Goal: Register for event/course

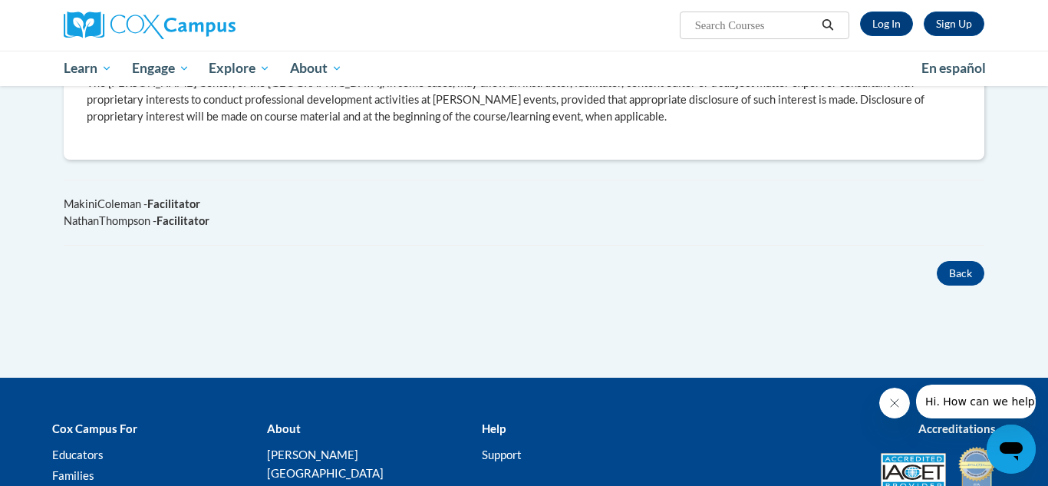
scroll to position [830, 0]
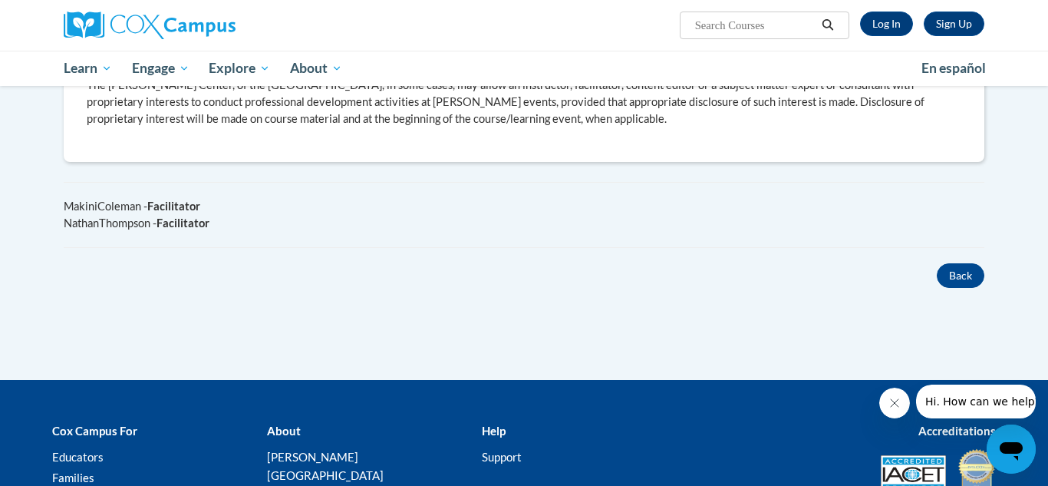
click at [896, 398] on icon "Close message from company" at bounding box center [894, 403] width 12 height 12
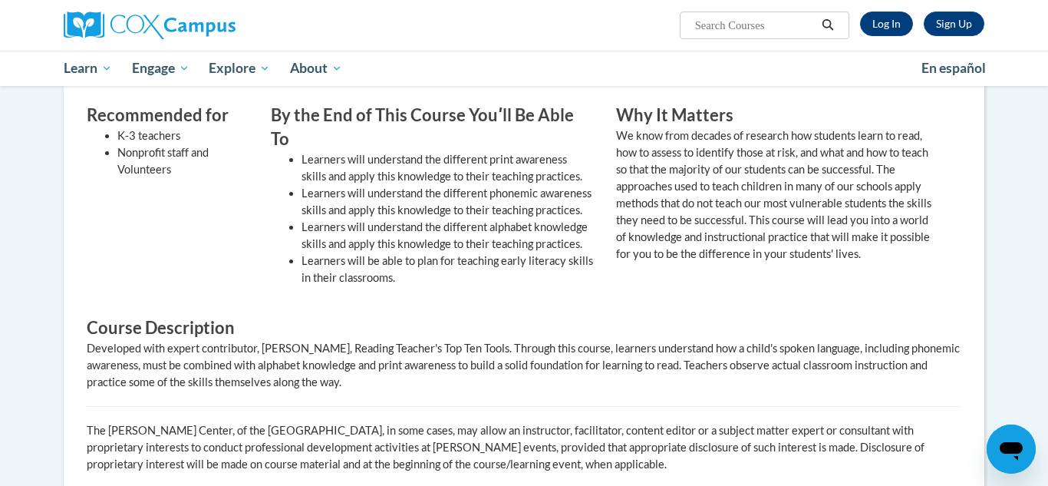
scroll to position [486, 0]
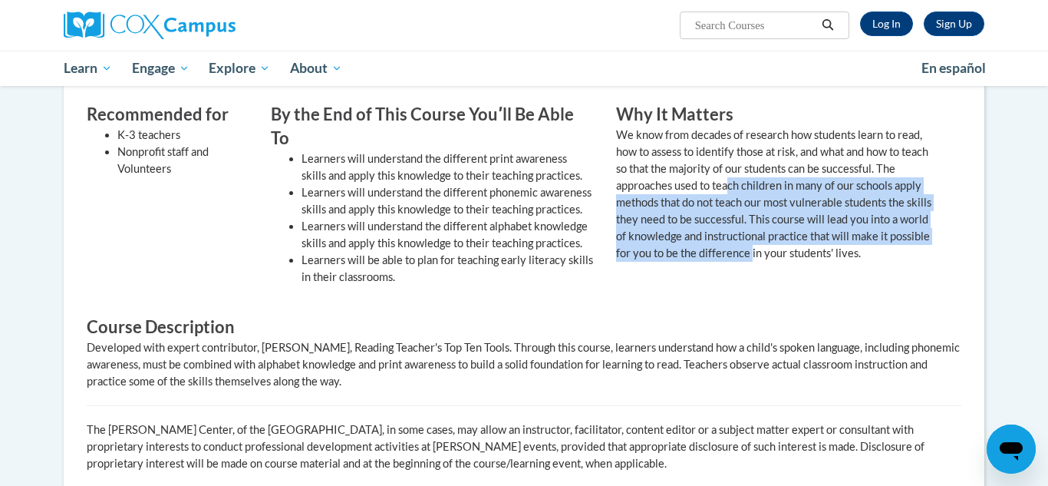
drag, startPoint x: 750, startPoint y: 278, endPoint x: 731, endPoint y: 182, distance: 97.8
click at [731, 182] on div "Recommended for K-3 teachers Nonprofit staff and Volunteers By the End of This …" at bounding box center [512, 203] width 874 height 201
click at [806, 234] on p "We know from decades of research how students learn to read, how to assess to i…" at bounding box center [777, 194] width 322 height 135
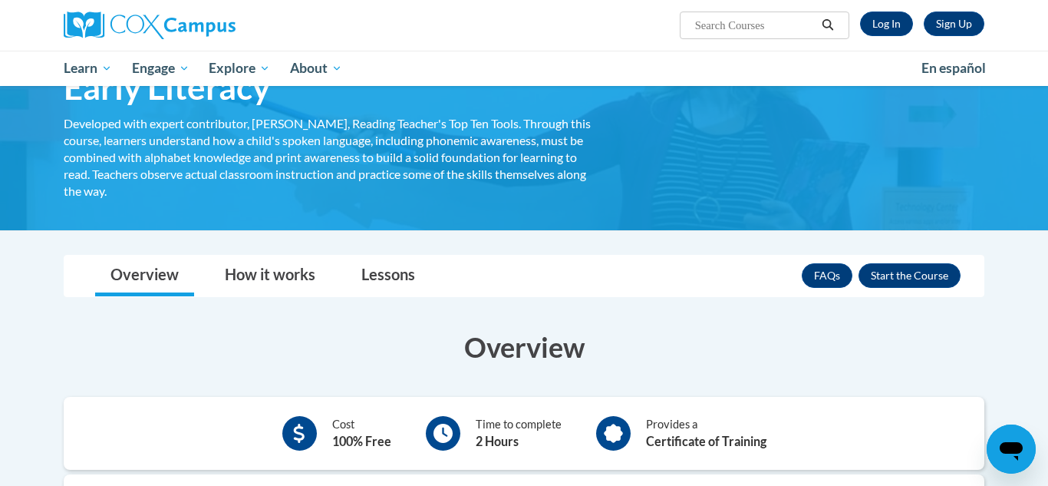
scroll to position [79, 0]
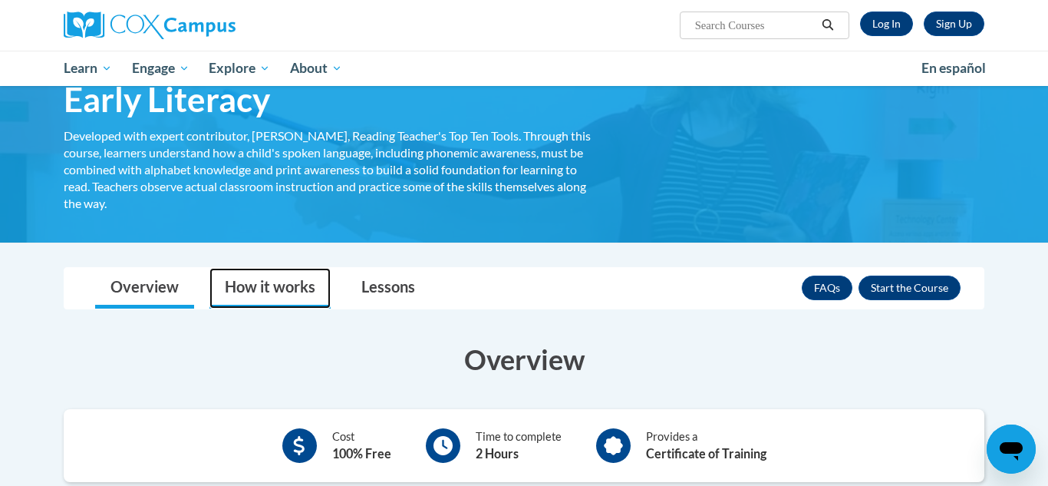
click at [297, 288] on link "How it works" at bounding box center [269, 288] width 121 height 41
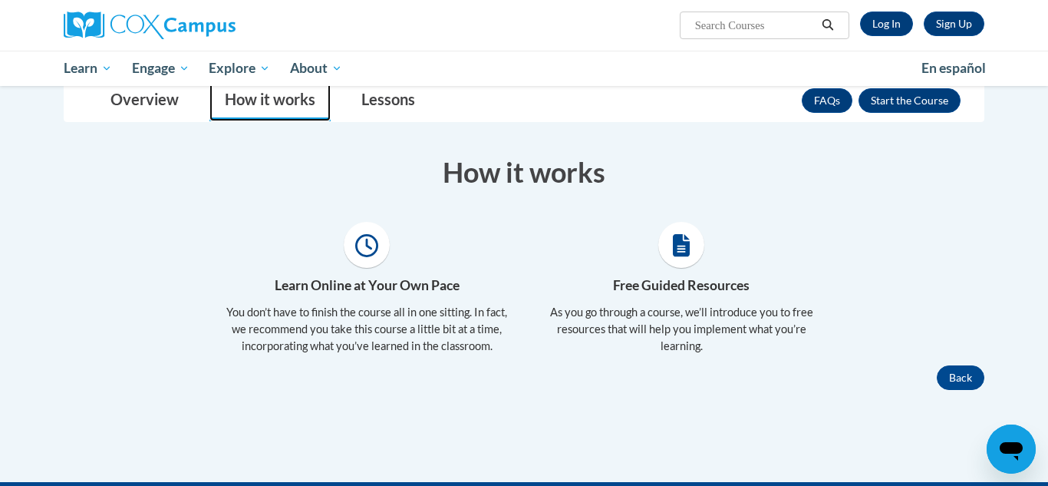
scroll to position [268, 0]
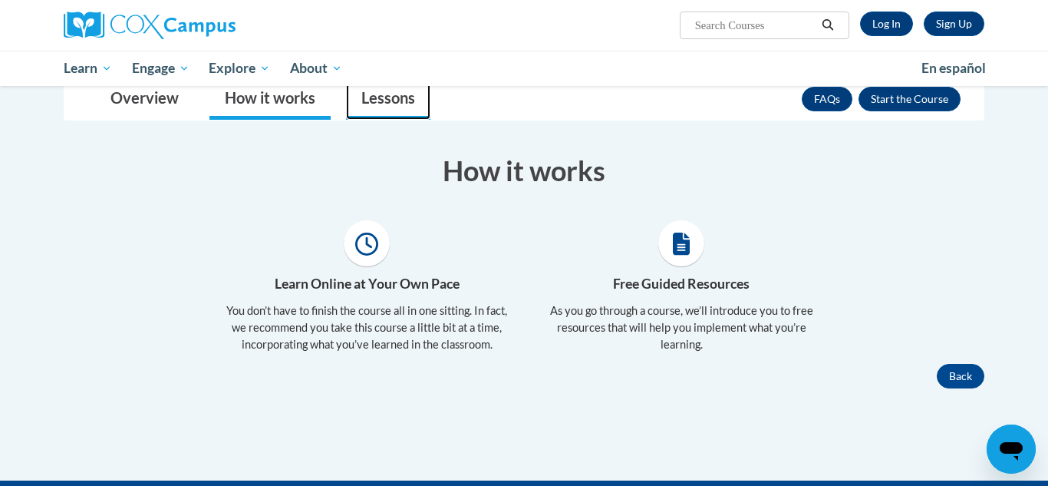
click at [379, 101] on link "Lessons" at bounding box center [388, 99] width 84 height 41
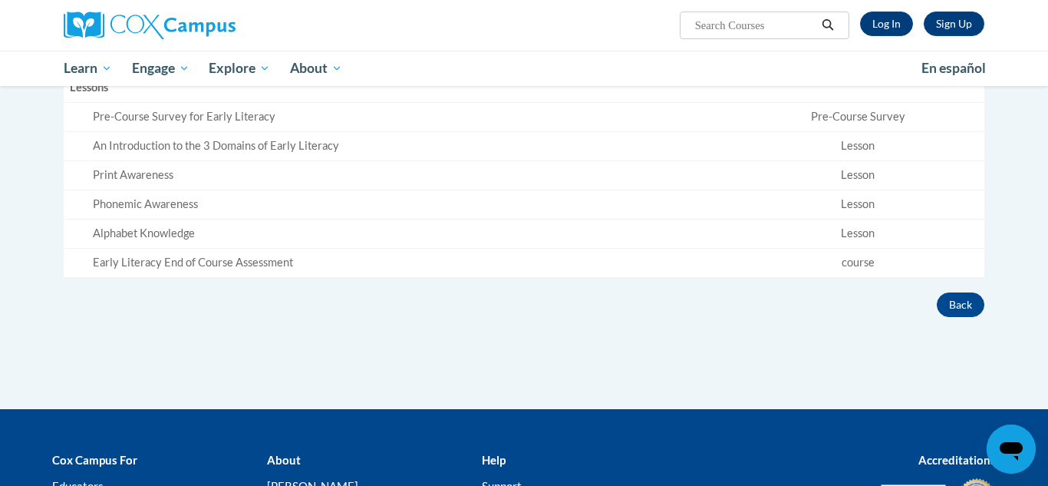
scroll to position [443, 0]
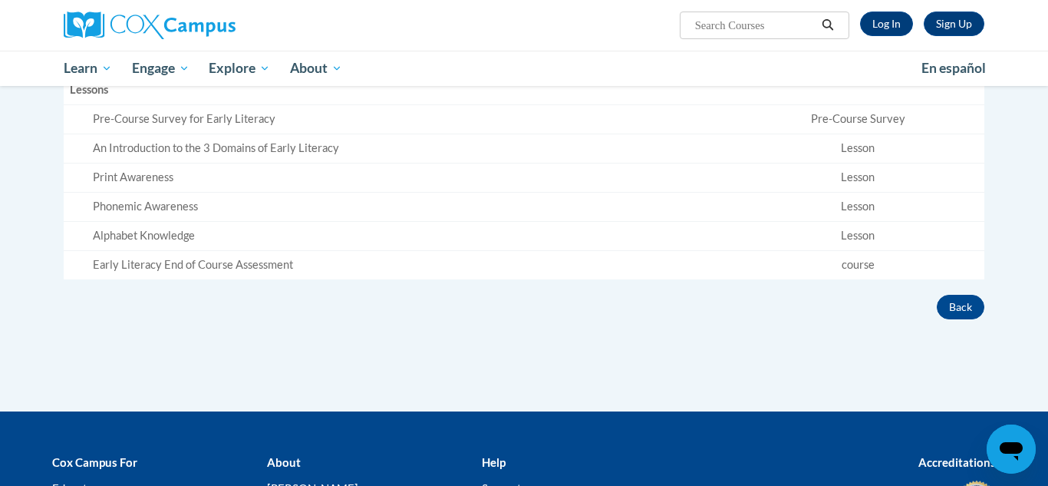
click at [191, 124] on div "Pre-Course Survey for Early Literacy" at bounding box center [409, 119] width 632 height 16
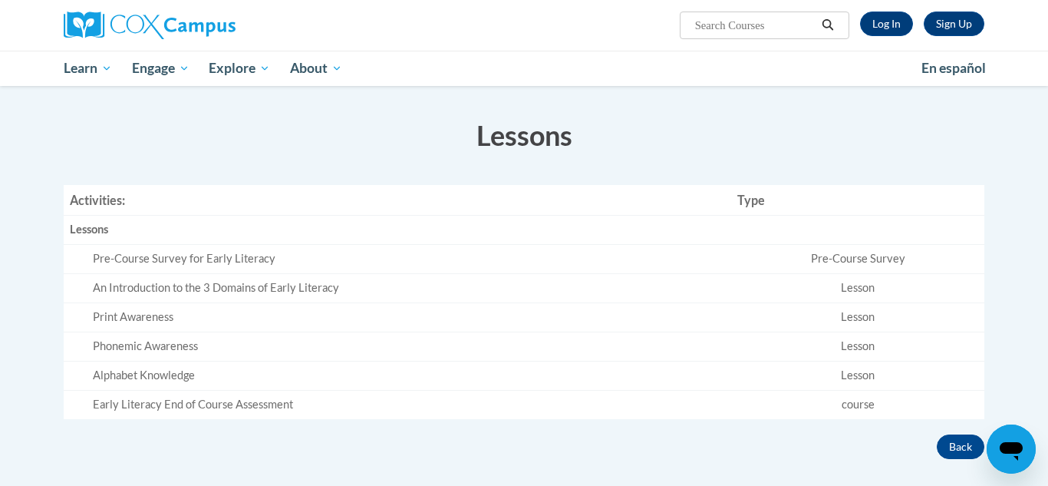
scroll to position [302, 0]
click at [961, 17] on link "Sign Up" at bounding box center [954, 24] width 61 height 25
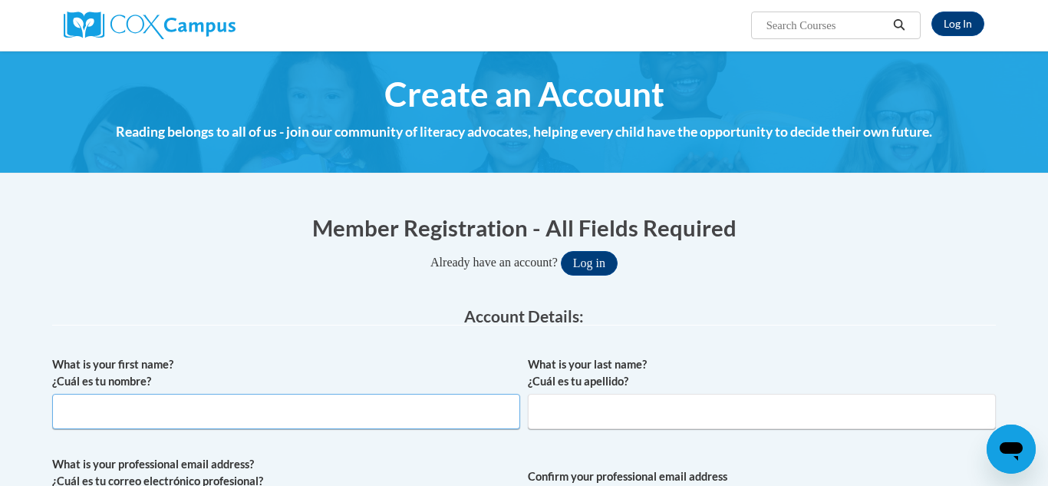
click at [143, 419] on input "What is your first name? ¿Cuál es tu nombre?" at bounding box center [286, 411] width 468 height 35
type input "Avery"
type input "Morgan"
type input "averym345@icloud.com"
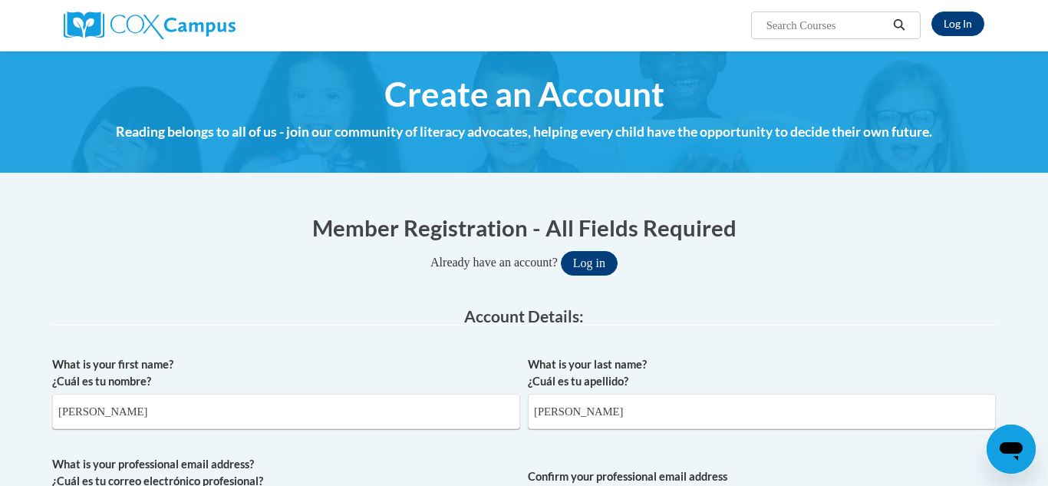
type input "averym345@icloud.com"
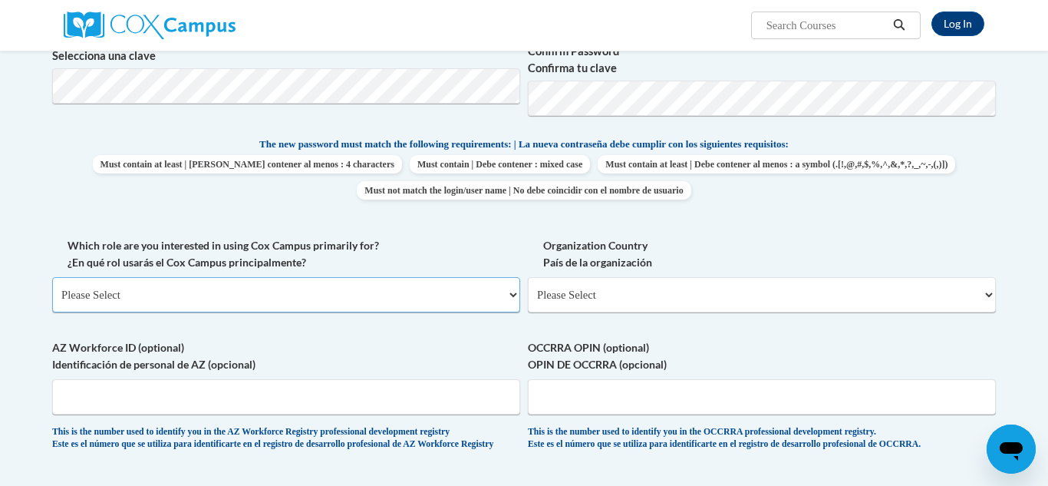
scroll to position [586, 0]
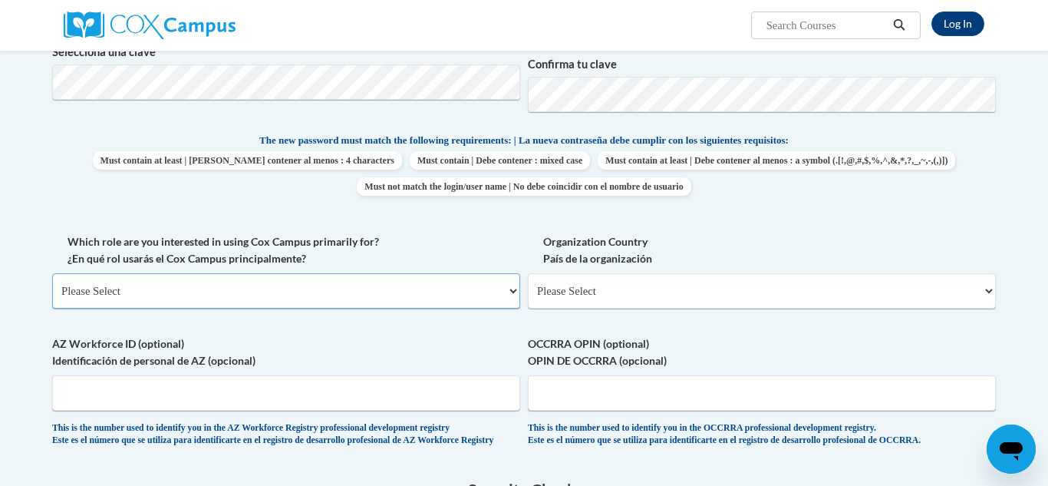
click at [376, 291] on select "Please Select College/University | Colegio/Universidad Community/Nonprofit Part…" at bounding box center [286, 290] width 468 height 35
select select "5a18ea06-2b54-4451-96f2-d152daf9eac5"
click at [52, 273] on select "Please Select College/University | Colegio/Universidad Community/Nonprofit Part…" at bounding box center [286, 290] width 468 height 35
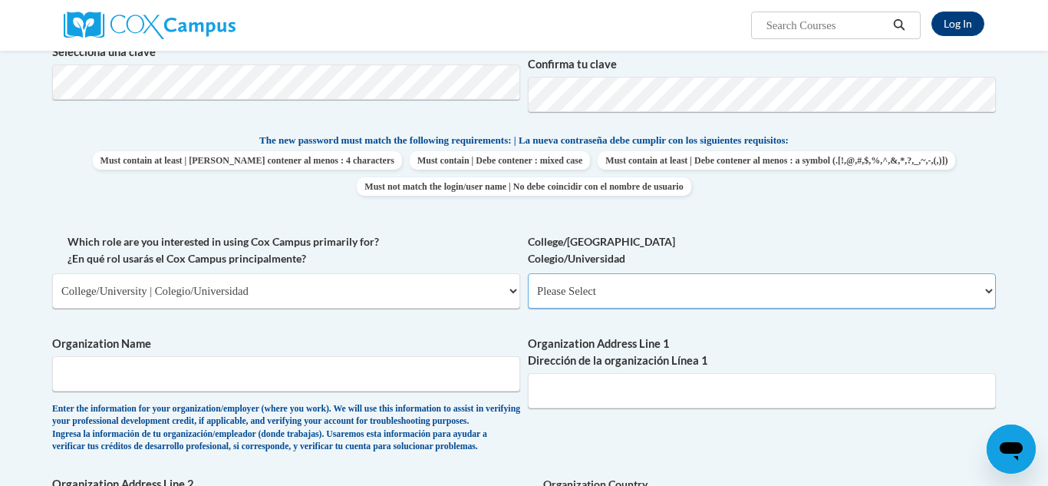
click at [697, 287] on select "Please Select College/University Staff | Empleado universitario College/Univers…" at bounding box center [762, 290] width 468 height 35
select select "99b32b07-cffc-426c-8bf6-0cd77760d84b"
click at [528, 273] on select "Please Select College/University Staff | Empleado universitario College/Univers…" at bounding box center [762, 290] width 468 height 35
click at [298, 376] on input "Organization Name" at bounding box center [286, 373] width 468 height 35
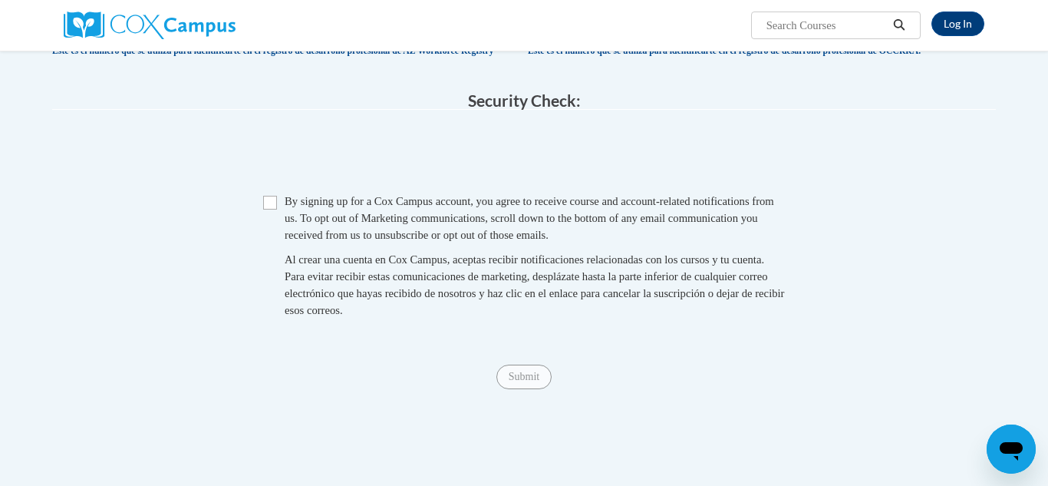
scroll to position [1215, 0]
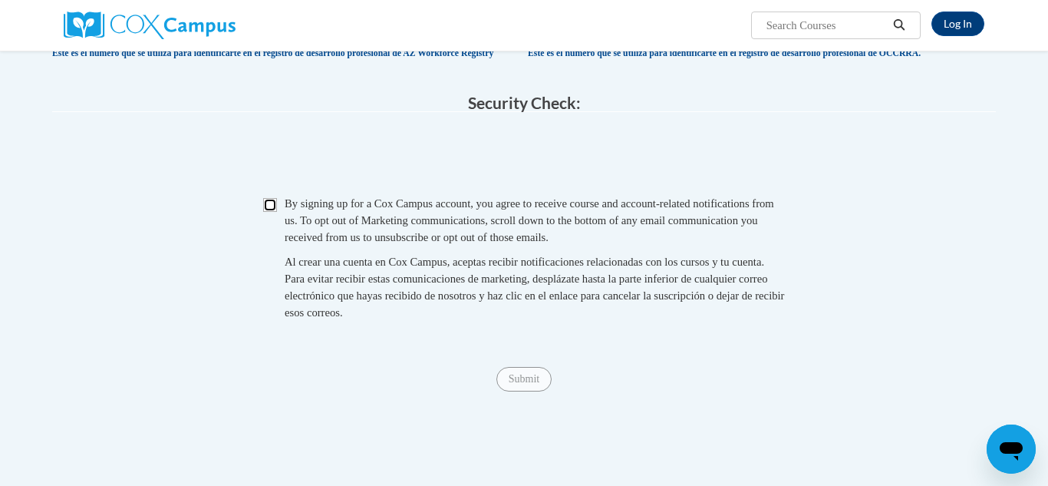
click at [268, 212] on input "Checkbox" at bounding box center [270, 205] width 14 height 14
checkbox input "true"
click at [525, 391] on input "Submit" at bounding box center [523, 379] width 55 height 25
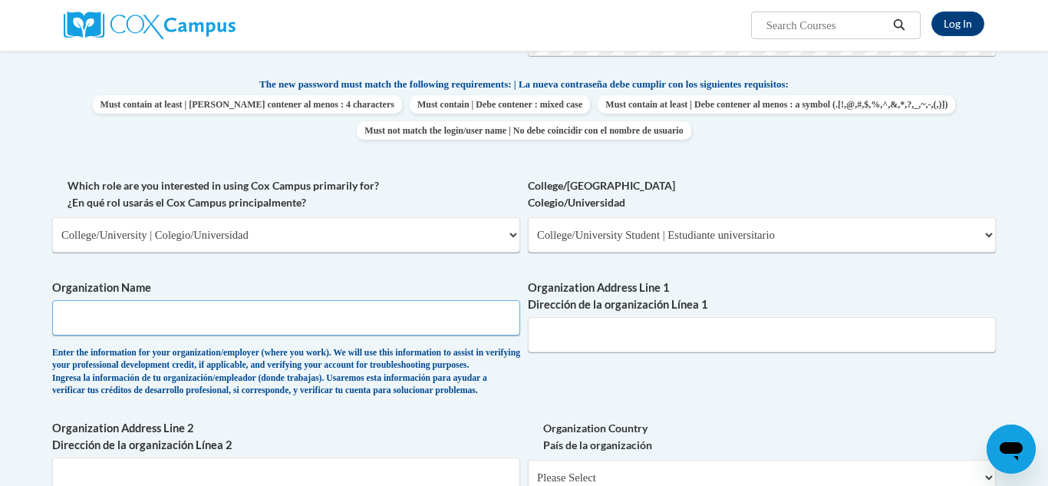
scroll to position [639, 0]
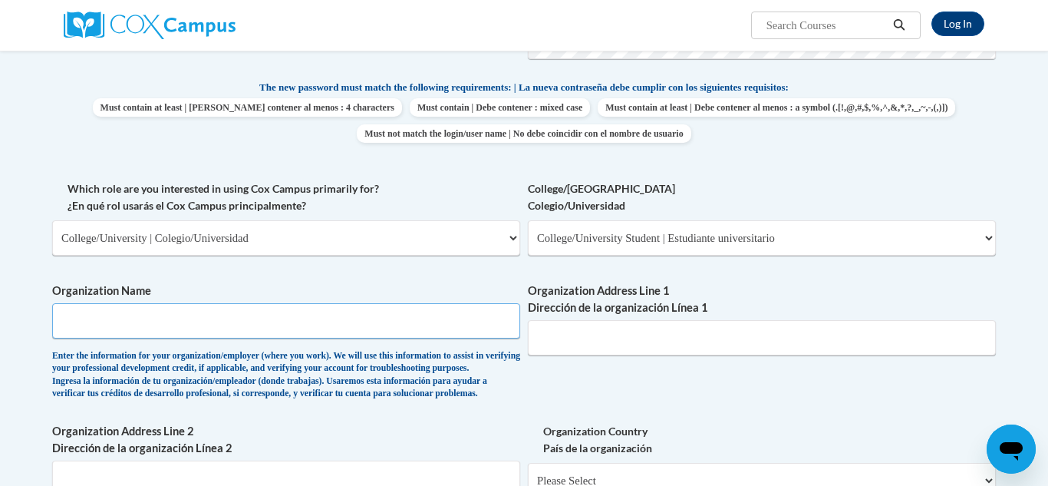
click at [142, 322] on input "Organization Name" at bounding box center [286, 320] width 468 height 35
type input "Kennesaw State University Bagwell"
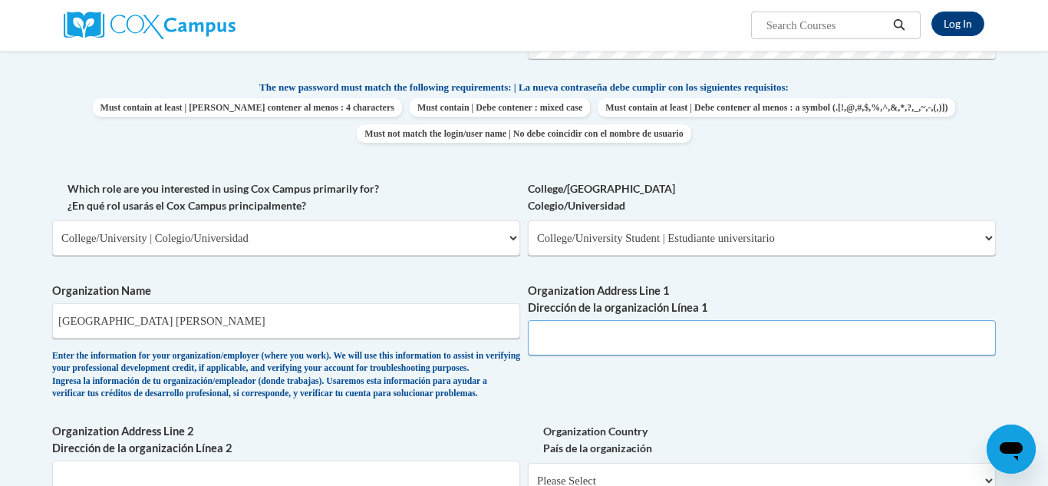
click at [664, 322] on input "Organization Address Line 1 Dirección de la organización Línea 1" at bounding box center [762, 337] width 468 height 35
paste input "580 Parliament Garden Way NW, Kennesaw, GA 30144"
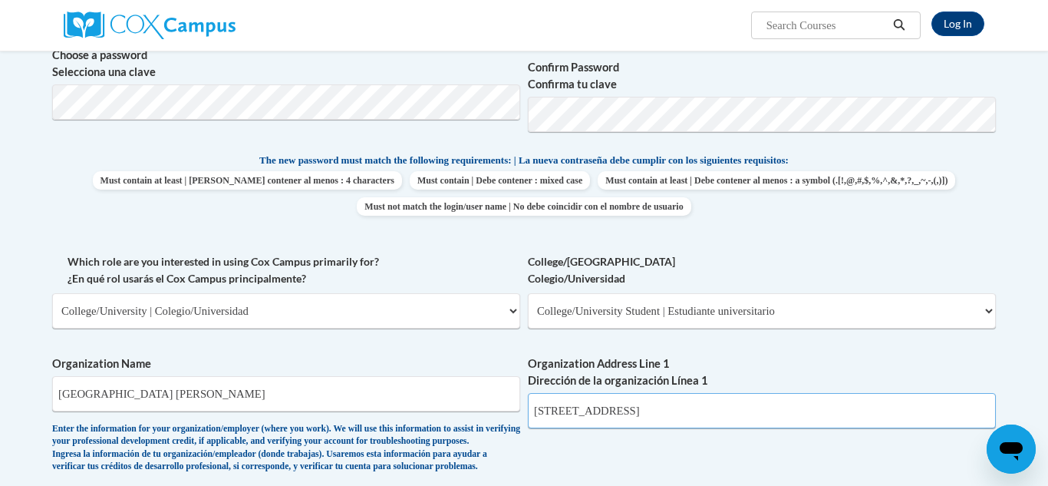
scroll to position [511, 0]
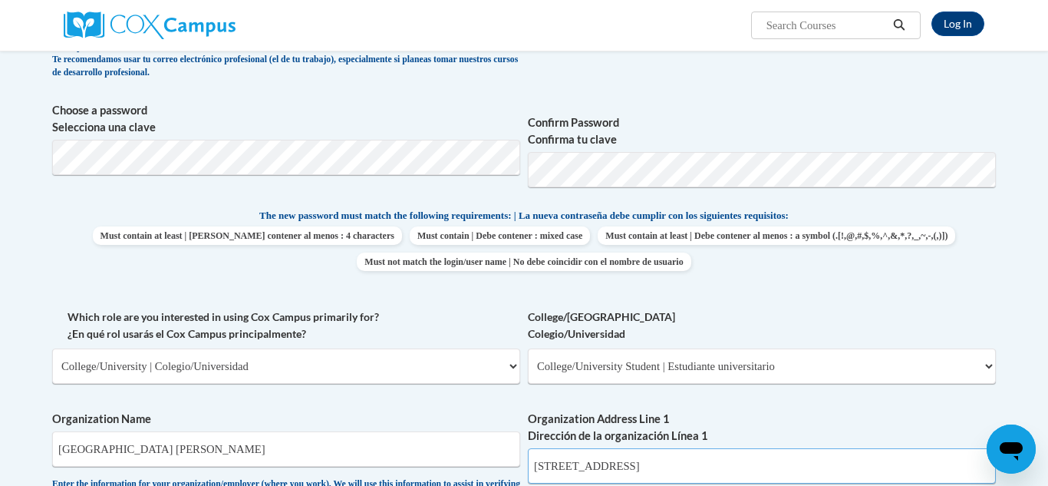
type input "580 Parliament Garden Way NW, Kennesaw, GA 30144"
click at [799, 377] on select "Please Select College/University Staff | Empleado universitario College/Univers…" at bounding box center [762, 365] width 468 height 35
click at [897, 295] on div "What is your first name? ¿Cuál es tu nombre? Avery What is your last name? ¿Cuá…" at bounding box center [524, 308] width 944 height 942
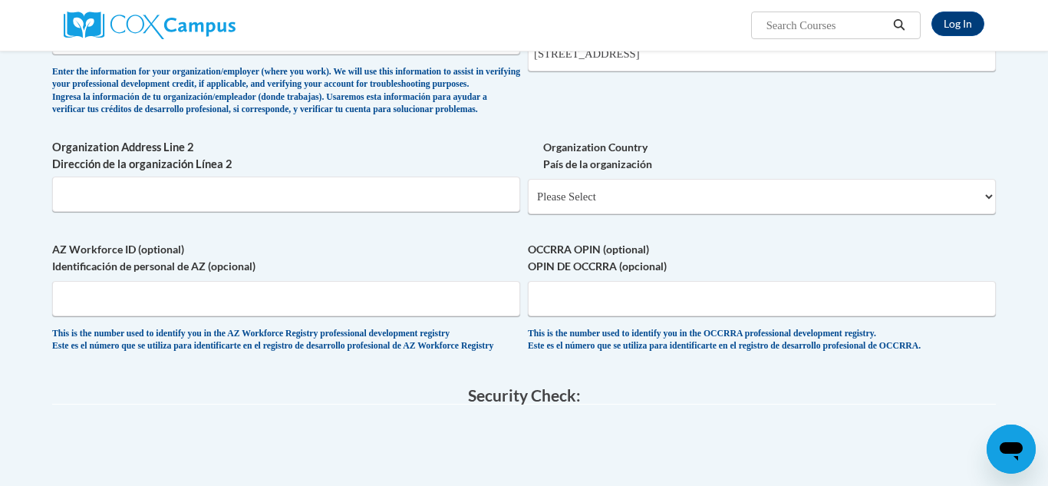
scroll to position [941, 0]
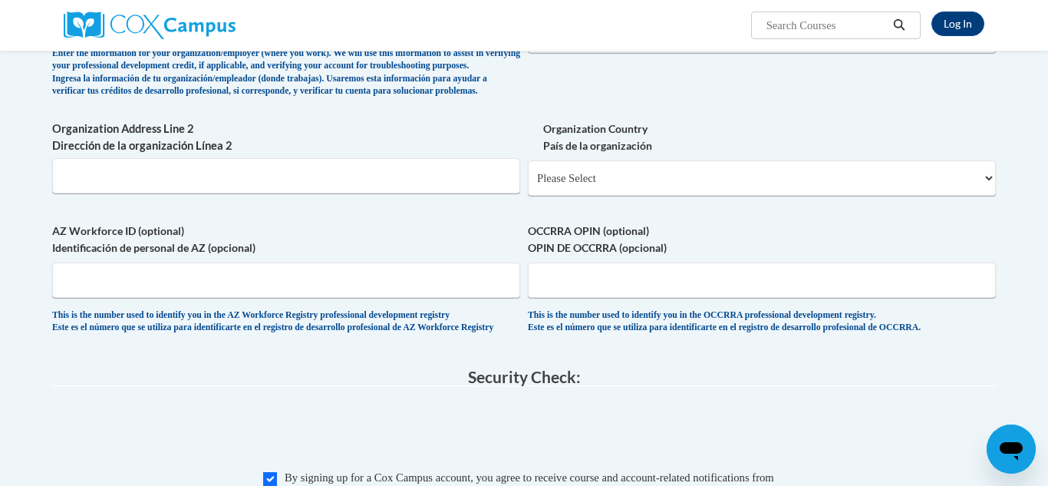
click at [720, 196] on select "Please Select United States | Estados Unidos Outside of the United States | Fue…" at bounding box center [762, 177] width 468 height 35
select select "ad49bcad-a171-4b2e-b99c-48b446064914"
click at [528, 186] on select "Please Select United States | Estados Unidos Outside of the United States | Fue…" at bounding box center [762, 177] width 468 height 35
select select
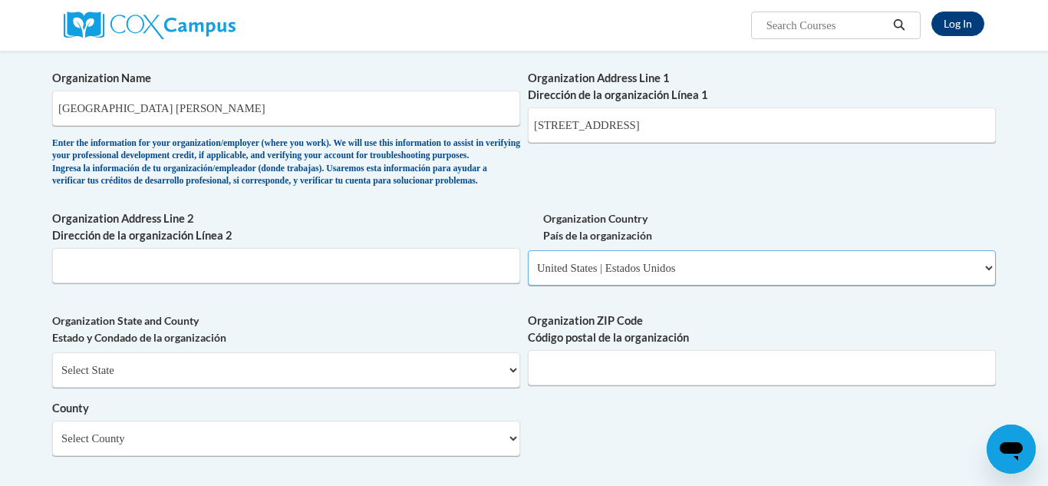
scroll to position [854, 0]
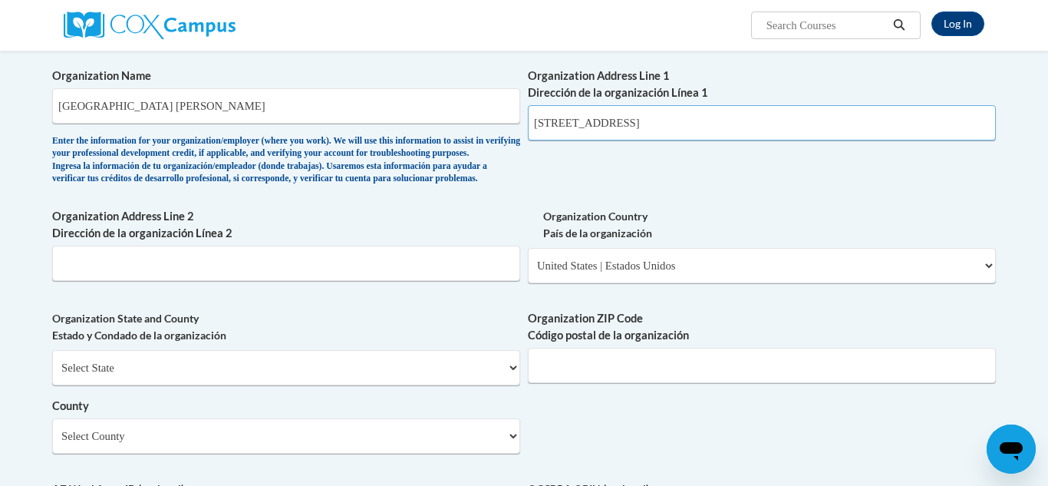
click at [640, 137] on input "580 Parliament Garden Way NW, Kennesaw, GA 30144" at bounding box center [762, 122] width 468 height 35
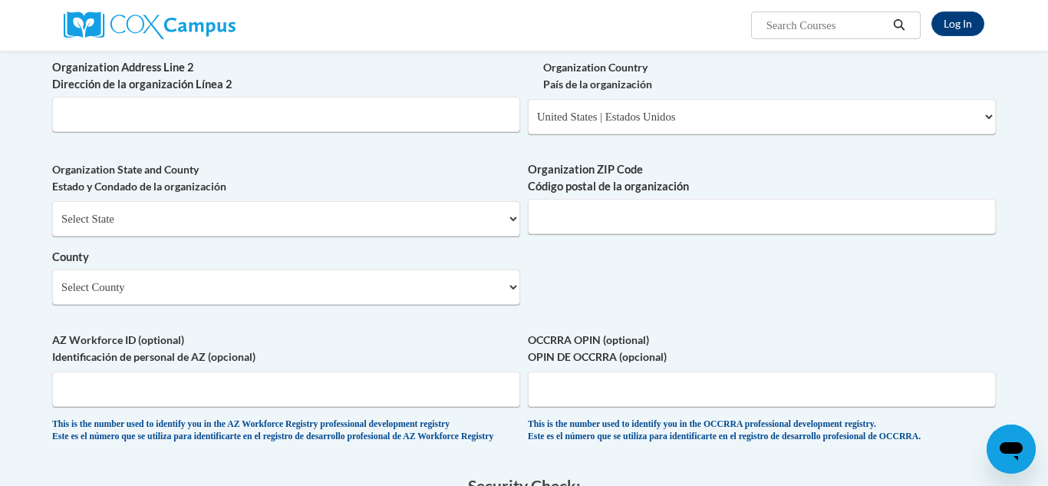
scroll to position [1002, 0]
click at [325, 237] on select "Select State Alabama Alaska Arizona Arkansas California Colorado Connecticut De…" at bounding box center [286, 219] width 468 height 35
select select "Georgia"
click at [52, 226] on select "Select State Alabama Alaska Arizona Arkansas California Colorado Connecticut De…" at bounding box center [286, 219] width 468 height 35
click at [584, 235] on input "Organization ZIP Code Código postal de la organización" at bounding box center [762, 216] width 468 height 35
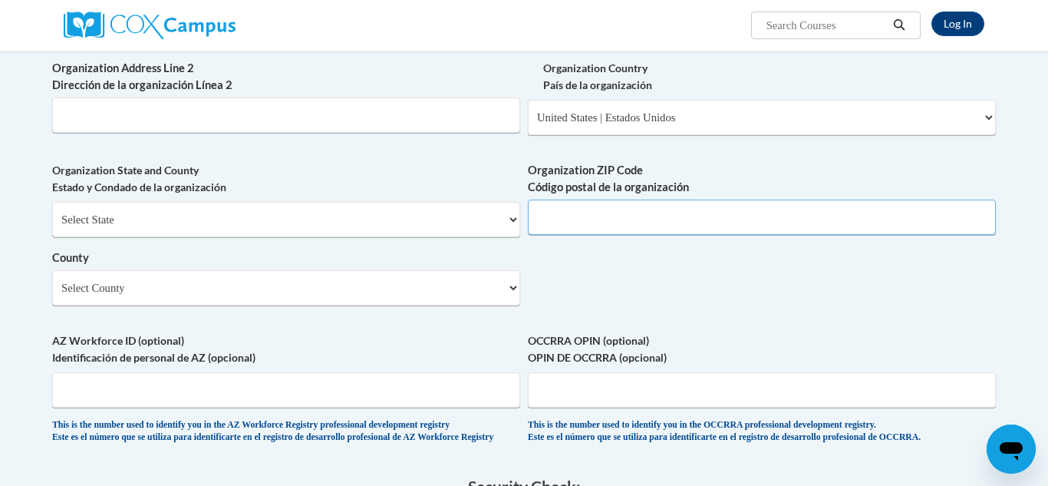
type input "2"
type input "30144"
click at [344, 305] on select "Select County Appling Atkinson Bacon Baker Baldwin Banks Barrow Bartow Ben Hill…" at bounding box center [286, 287] width 468 height 35
select select "Cobb"
click at [52, 295] on select "Select County Appling Atkinson Bacon Baker Baldwin Banks Barrow Bartow Ben Hill…" at bounding box center [286, 287] width 468 height 35
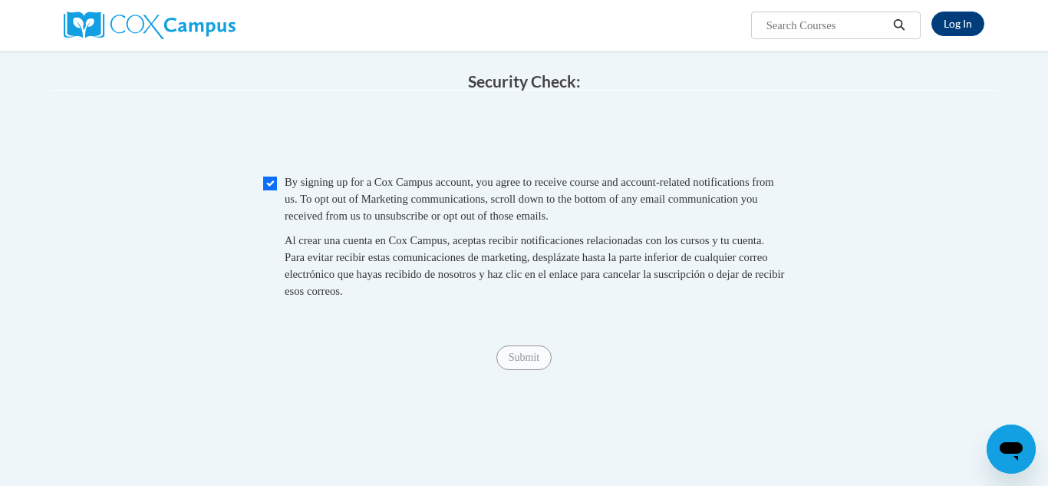
scroll to position [1410, 0]
click at [513, 367] on input "Submit" at bounding box center [523, 354] width 55 height 25
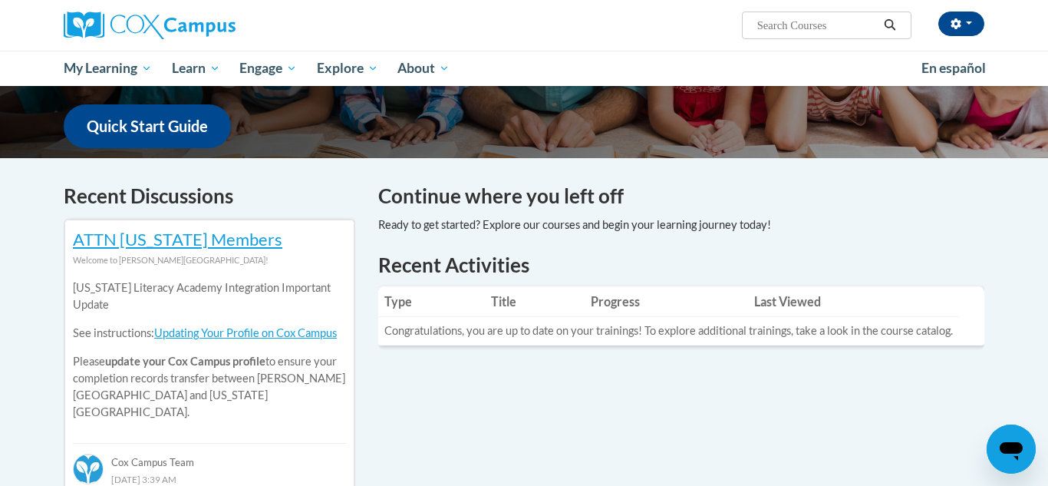
scroll to position [381, 0]
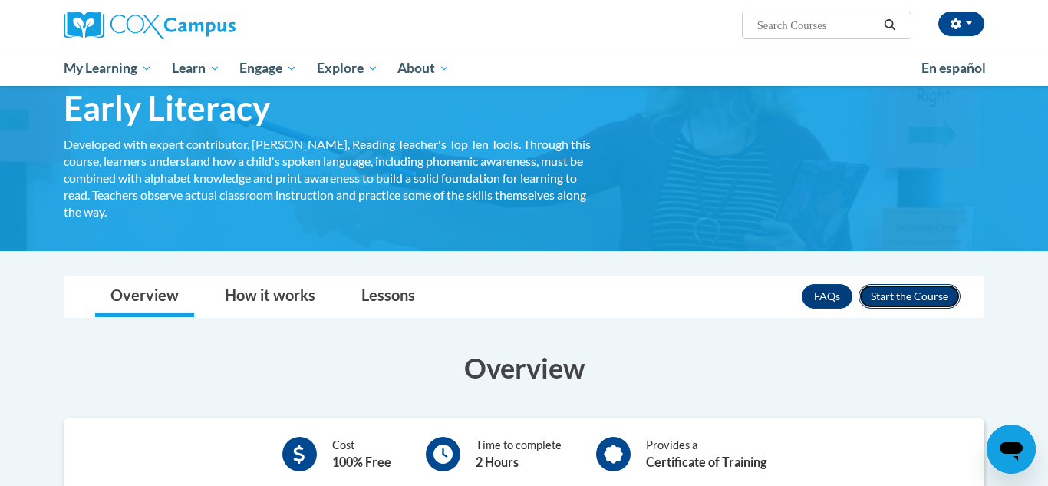
click at [892, 293] on button "Enroll" at bounding box center [909, 296] width 102 height 25
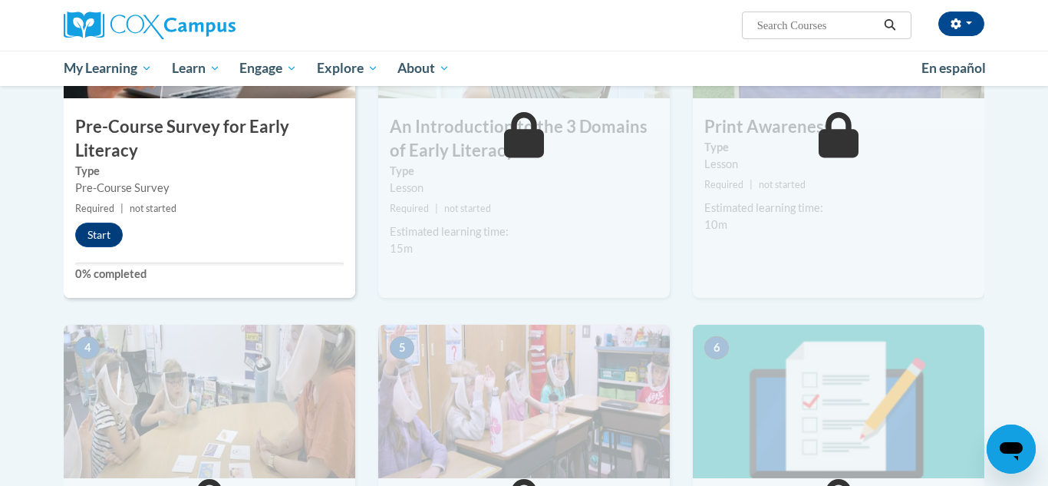
scroll to position [395, 0]
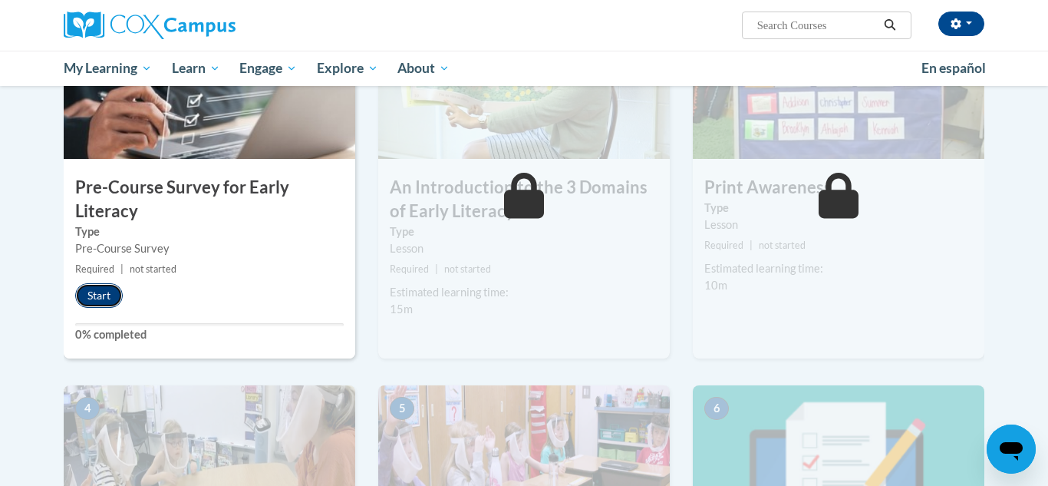
click at [89, 296] on button "Start" at bounding box center [99, 295] width 48 height 25
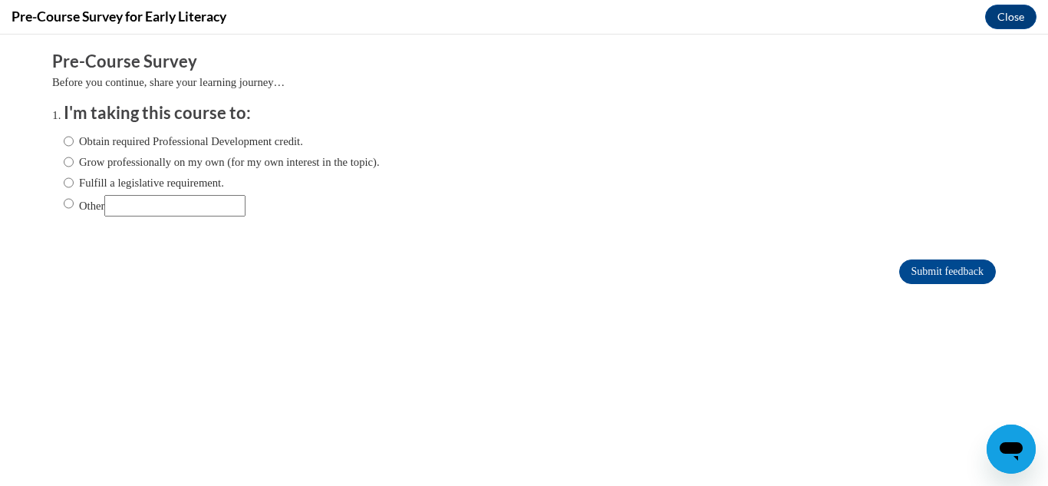
scroll to position [0, 0]
click at [72, 207] on input "Other" at bounding box center [69, 203] width 10 height 17
radio input "true"
click at [226, 195] on input "Other" at bounding box center [174, 205] width 141 height 21
click at [208, 205] on input "Other" at bounding box center [174, 205] width 141 height 21
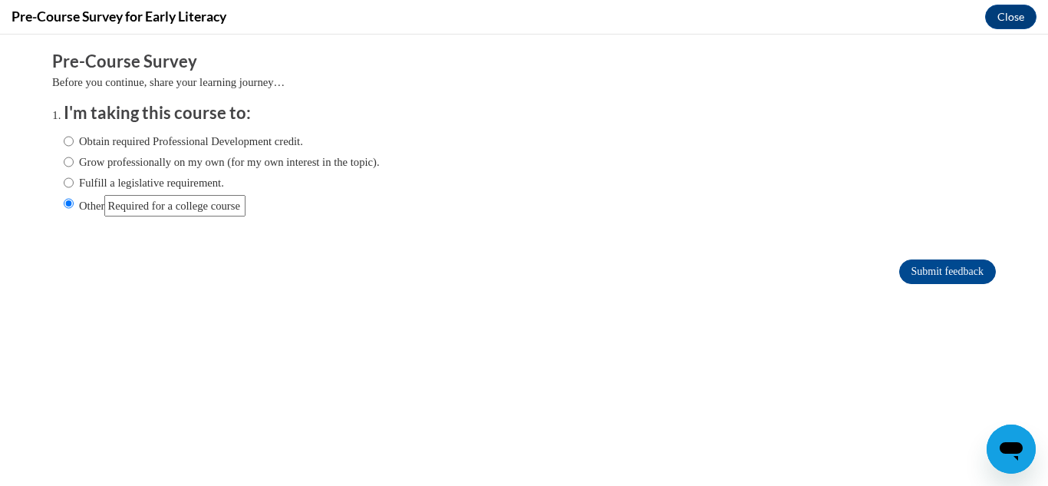
scroll to position [0, 3]
type input "Required for a college course"
click at [943, 275] on input "Submit feedback" at bounding box center [947, 271] width 97 height 25
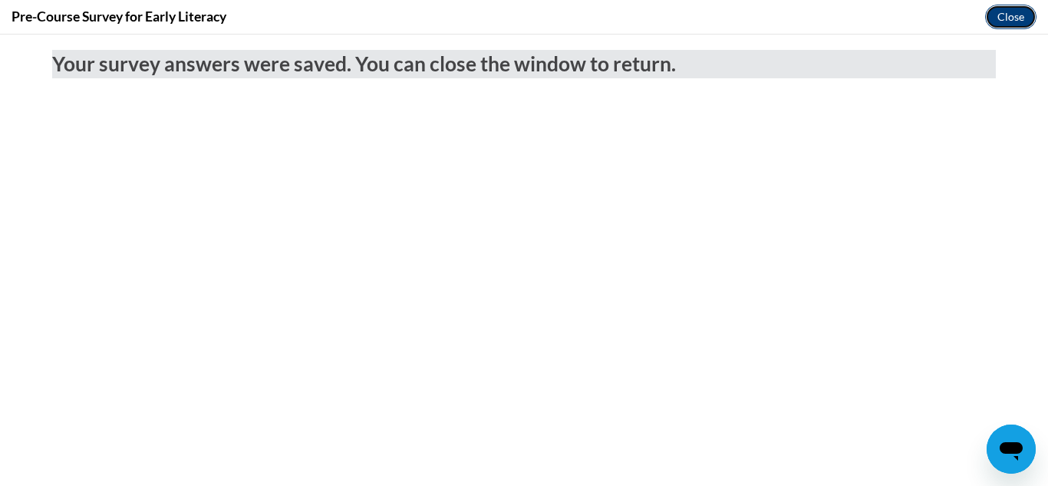
click at [990, 16] on button "Close" at bounding box center [1010, 17] width 51 height 25
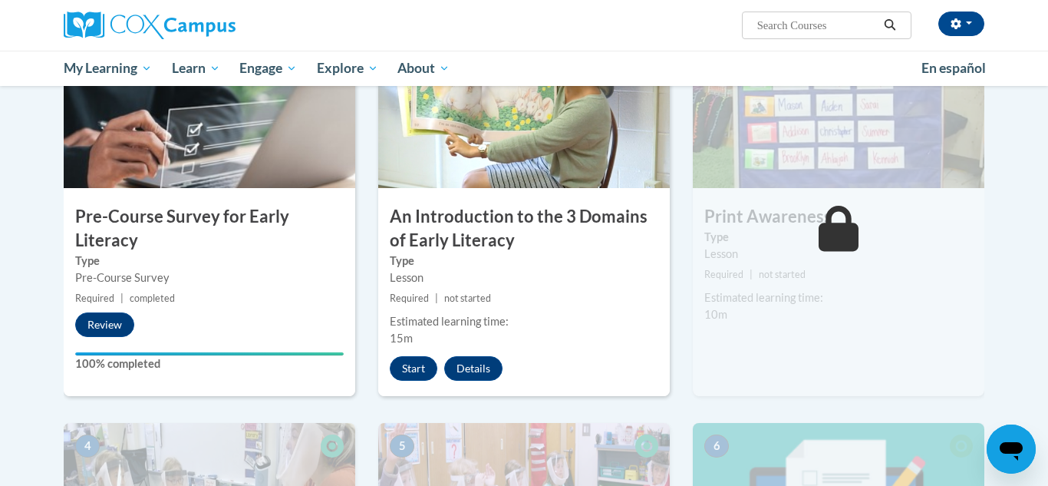
scroll to position [369, 0]
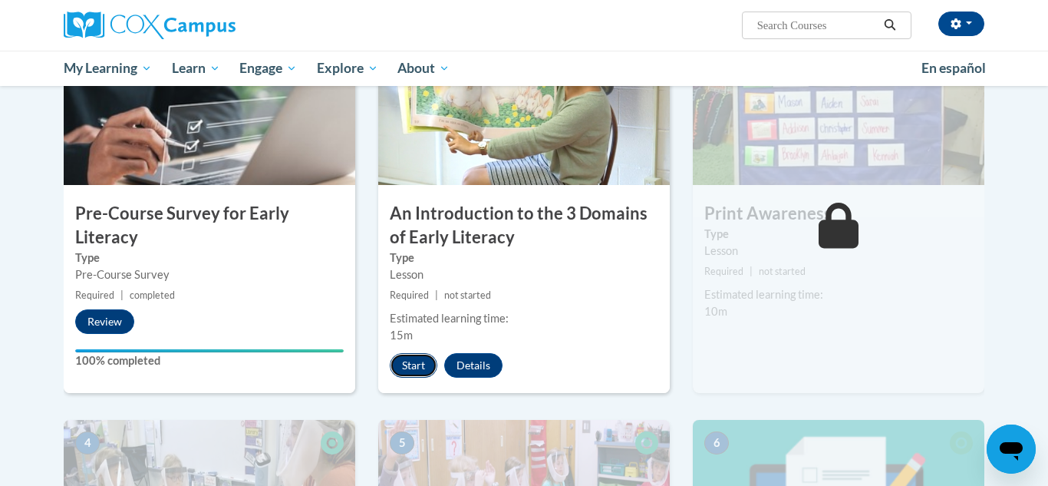
click at [413, 362] on button "Start" at bounding box center [414, 365] width 48 height 25
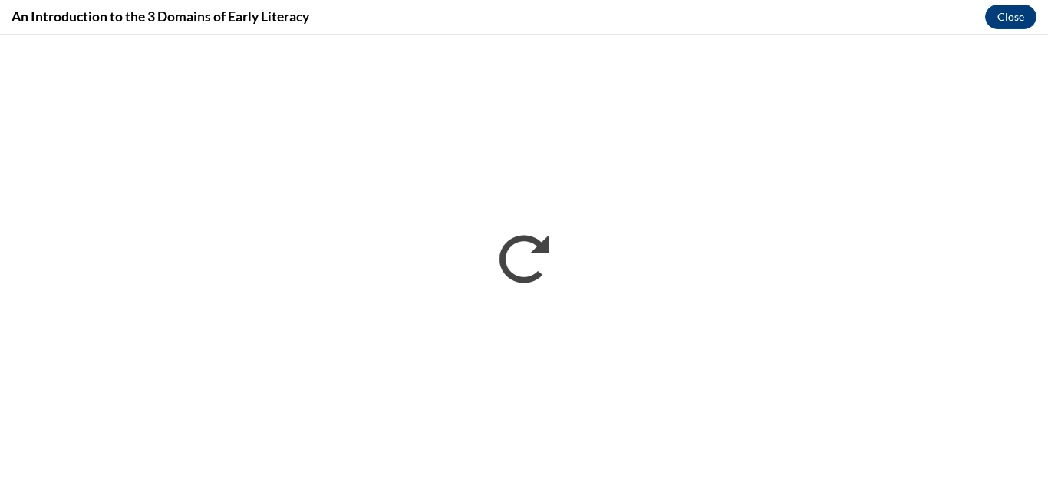
scroll to position [0, 0]
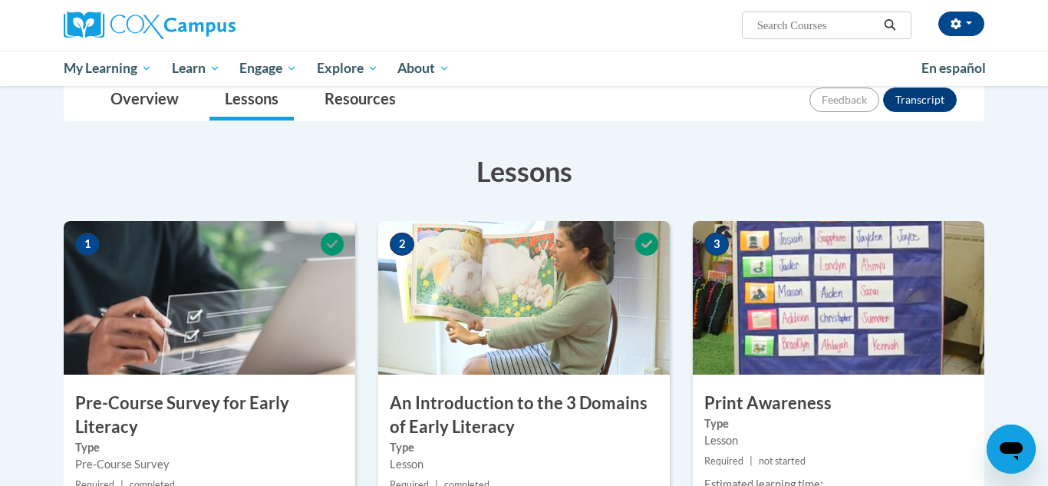
scroll to position [176, 0]
